Goal: Information Seeking & Learning: Check status

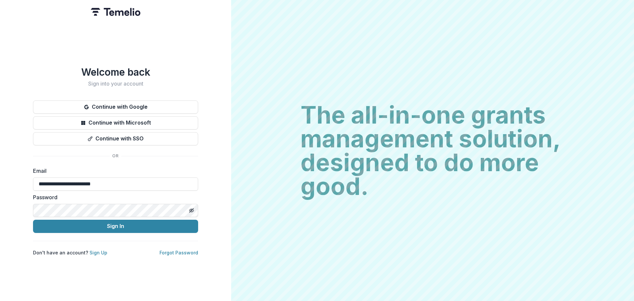
type input "**********"
click at [112, 223] on button "Sign In" at bounding box center [115, 226] width 165 height 13
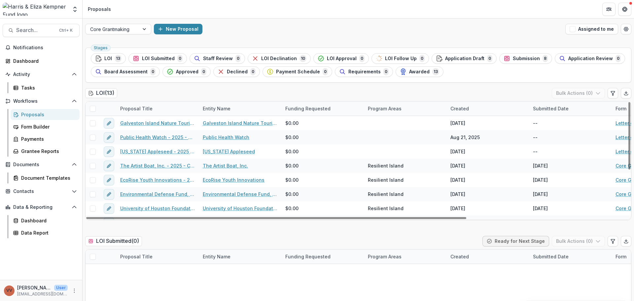
click at [151, 136] on link "Public Health Watch - 2025 - Letter of Interest 2025" at bounding box center [157, 137] width 75 height 7
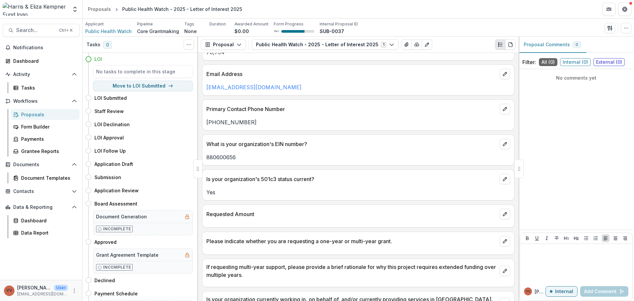
scroll to position [423, 0]
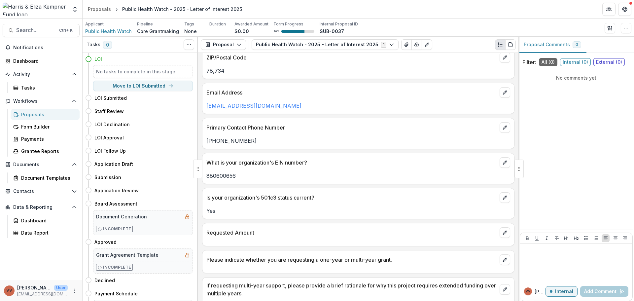
click at [231, 45] on button "Proposal" at bounding box center [223, 44] width 45 height 11
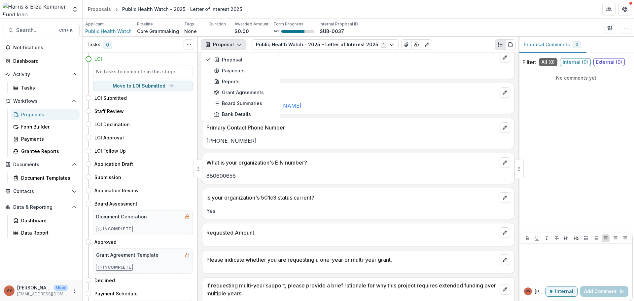
click at [295, 39] on button "Public Health Watch - 2025 - Letter of Interest 2025 1" at bounding box center [325, 44] width 147 height 11
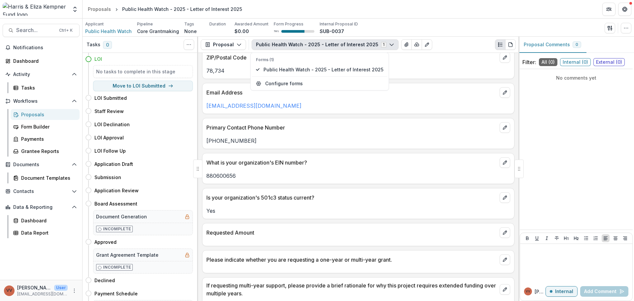
click at [232, 47] on button "Proposal" at bounding box center [223, 44] width 45 height 11
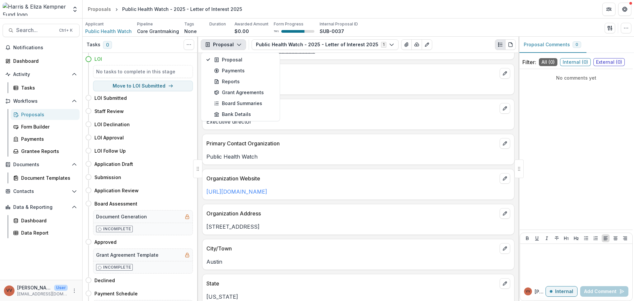
scroll to position [159, 0]
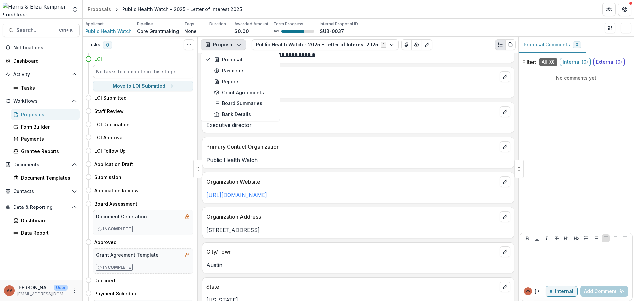
click at [237, 46] on icon "button" at bounding box center [239, 44] width 5 height 5
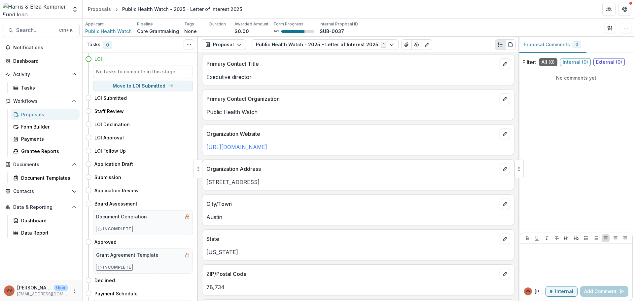
scroll to position [225, 0]
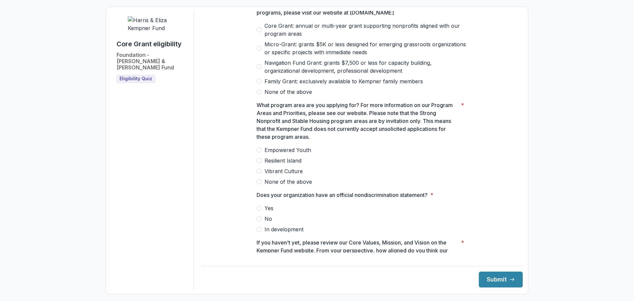
scroll to position [448, 0]
